Goal: Information Seeking & Learning: Understand process/instructions

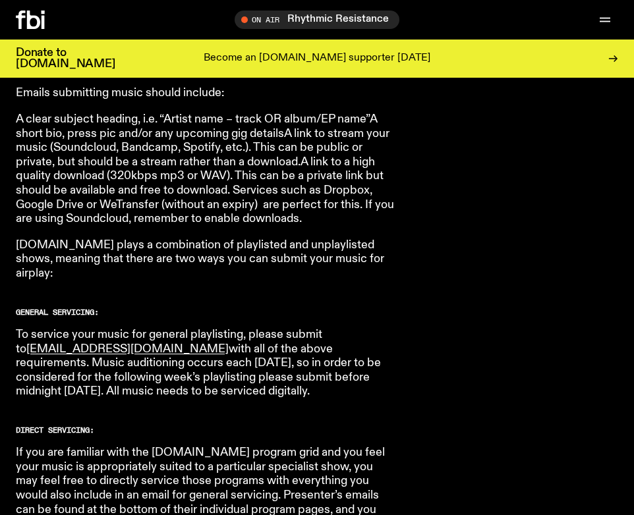
scroll to position [640, 0]
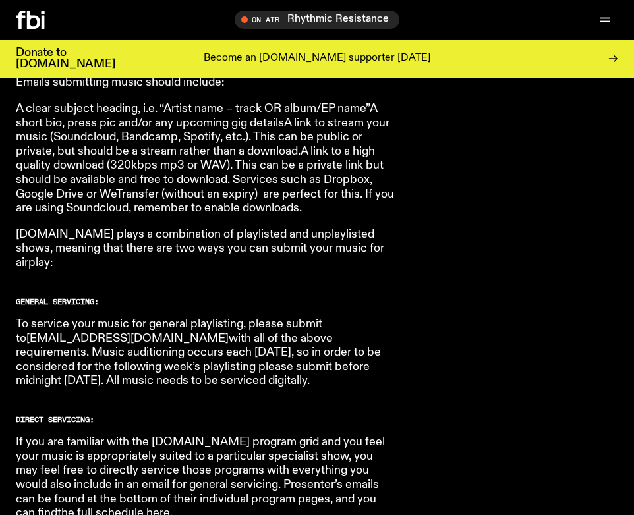
drag, startPoint x: 135, startPoint y: 318, endPoint x: 31, endPoint y: 314, distance: 104.2
click at [31, 318] on p "To service your music for general playlisting, please submit to music@fbiradio.…" at bounding box center [205, 353] width 379 height 71
copy p "To service your music for general playlisting, please submit to music@fbiradio.…"
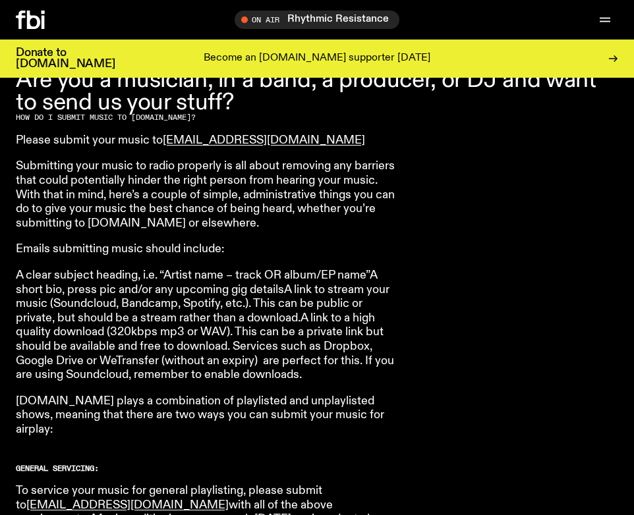
scroll to position [472, 0]
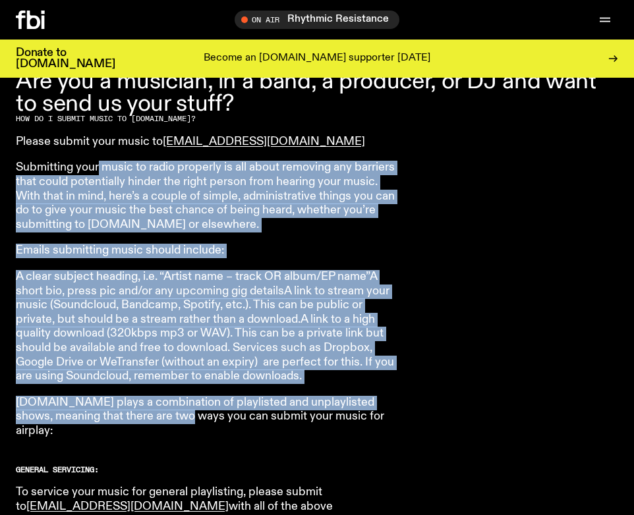
drag, startPoint x: 98, startPoint y: 172, endPoint x: 182, endPoint y: 408, distance: 251.1
click at [182, 408] on p "fbi.radio plays a combination of playlisted and unplaylisted shows, meaning tha…" at bounding box center [205, 417] width 379 height 43
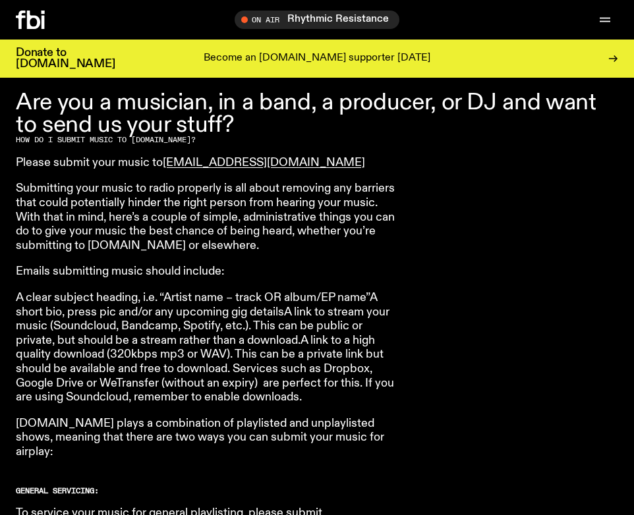
scroll to position [452, 0]
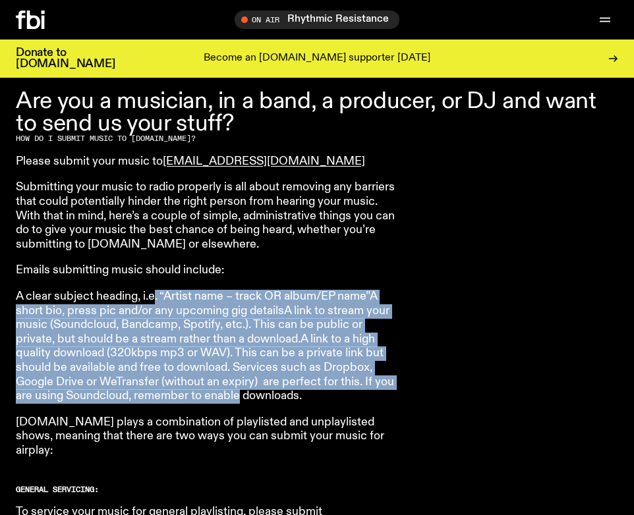
drag, startPoint x: 154, startPoint y: 296, endPoint x: 238, endPoint y: 385, distance: 122.6
click at [238, 385] on p "A clear subject heading, i.e. “Artist name – track OR album/EP name”A short bio…" at bounding box center [205, 347] width 379 height 114
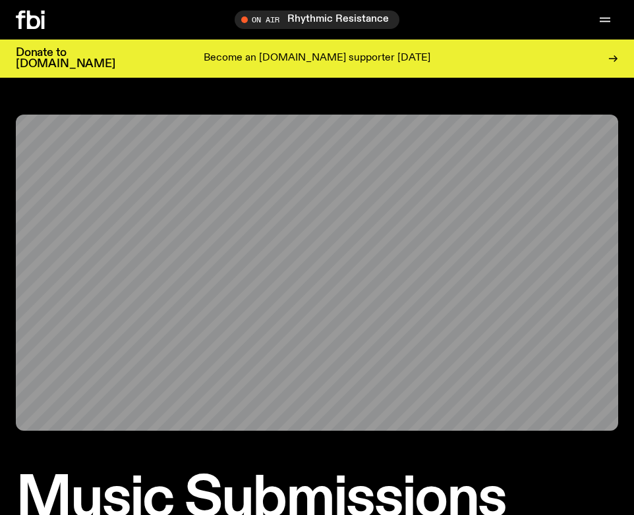
scroll to position [0, 0]
click at [603, 16] on icon "button" at bounding box center [605, 20] width 16 height 16
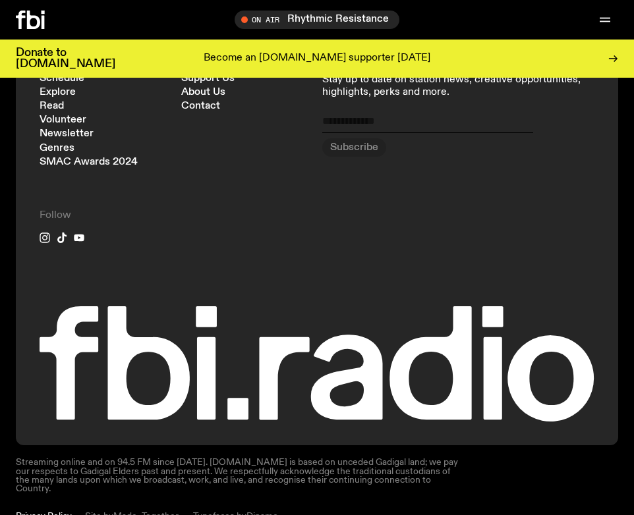
scroll to position [1013, 0]
